Goal: Information Seeking & Learning: Find specific fact

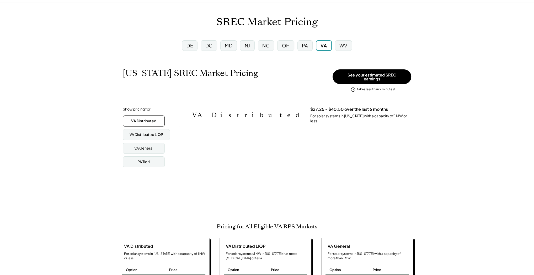
scroll to position [87, 232]
click at [227, 46] on div "MD" at bounding box center [229, 45] width 8 height 7
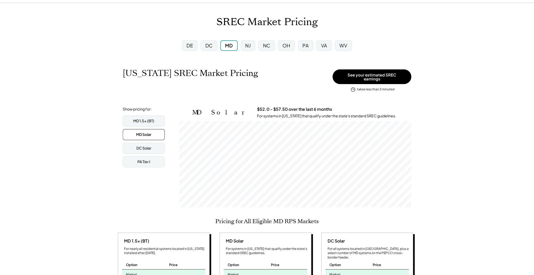
scroll to position [87, 232]
click at [196, 47] on div "DE" at bounding box center [189, 45] width 15 height 10
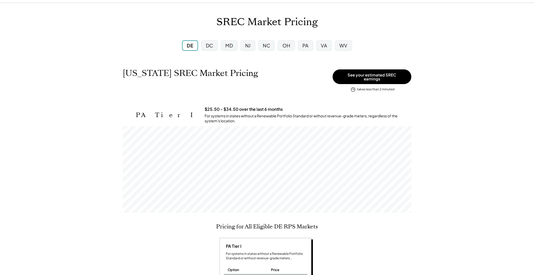
scroll to position [87, 288]
click at [246, 45] on div "NJ" at bounding box center [248, 45] width 6 height 7
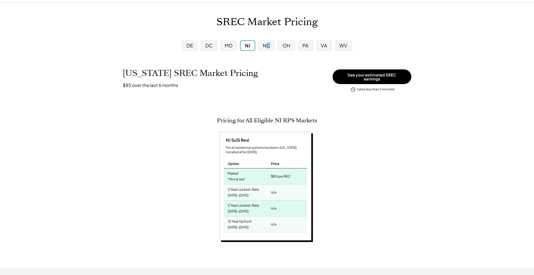
click at [269, 49] on div "NC" at bounding box center [266, 45] width 16 height 10
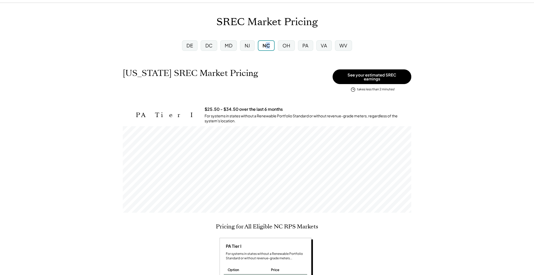
scroll to position [87, 288]
click at [285, 40] on div "OH" at bounding box center [286, 45] width 17 height 10
click at [310, 47] on div "PA" at bounding box center [305, 45] width 15 height 10
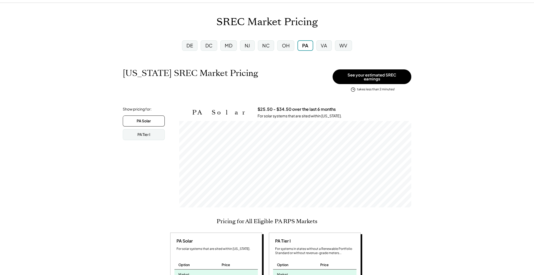
scroll to position [87, 232]
click at [324, 45] on div "VA" at bounding box center [324, 45] width 6 height 7
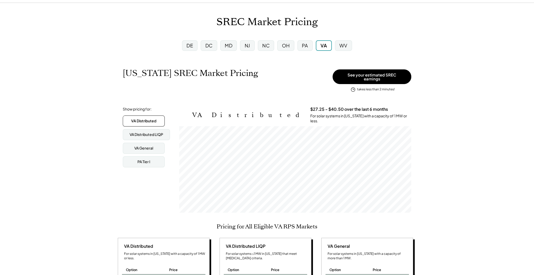
scroll to position [87, 232]
click at [344, 45] on div "WV" at bounding box center [343, 45] width 8 height 7
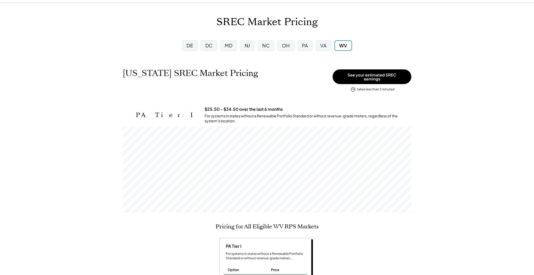
scroll to position [87, 288]
click at [236, 47] on div "MD" at bounding box center [228, 45] width 17 height 10
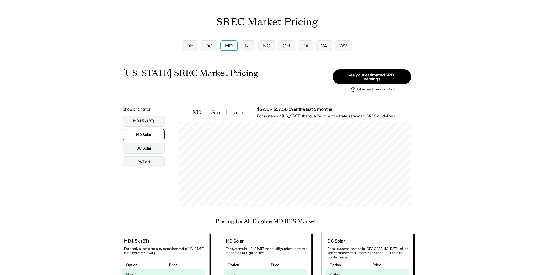
scroll to position [87, 232]
